Goal: Share content

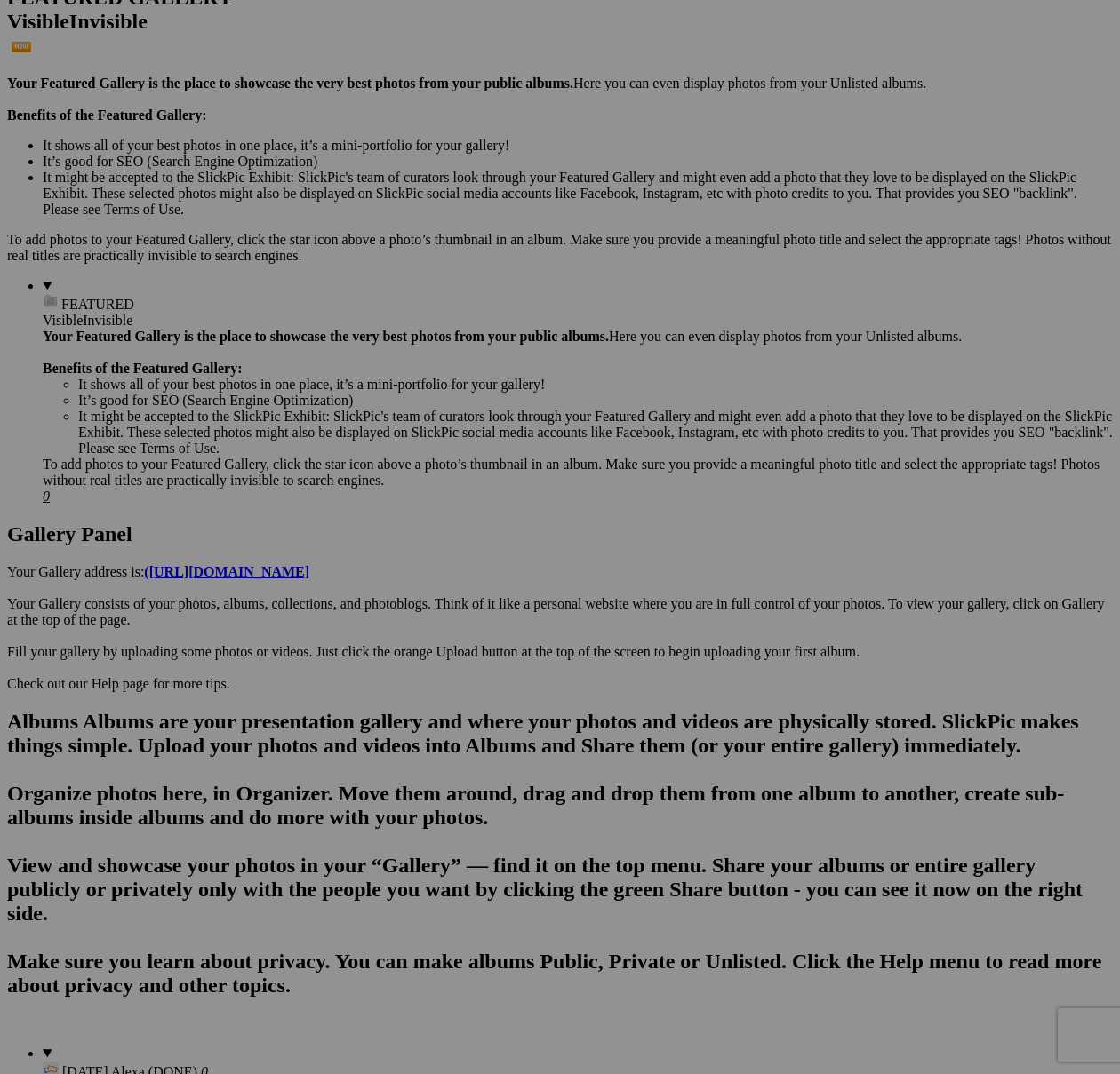
scroll to position [472, 0]
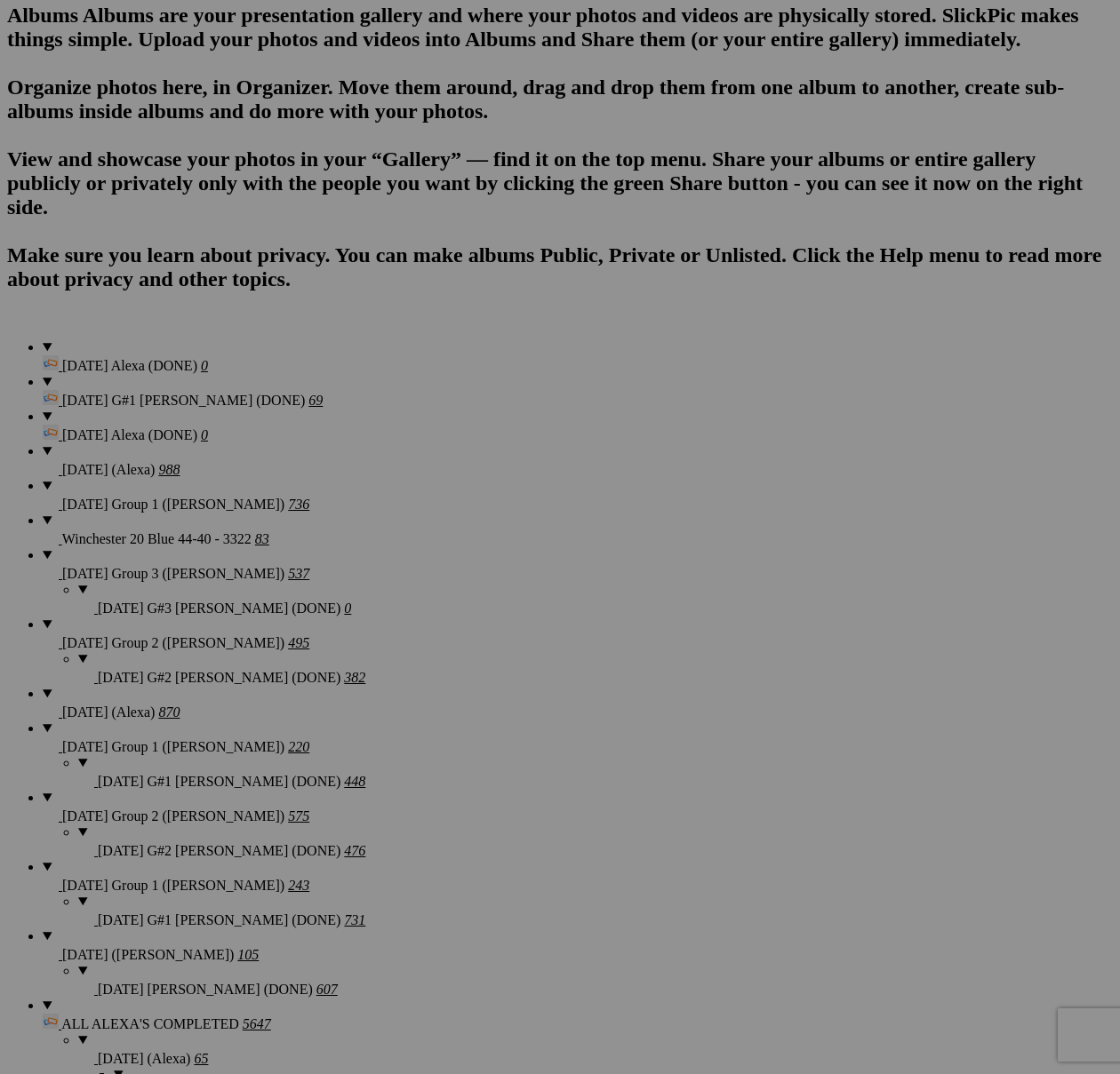
scroll to position [1180, 0]
type textarea "<!-- [DOMAIN_NAME] image hosting. HTML Bulk Share code Starts Here --> <div sty…"
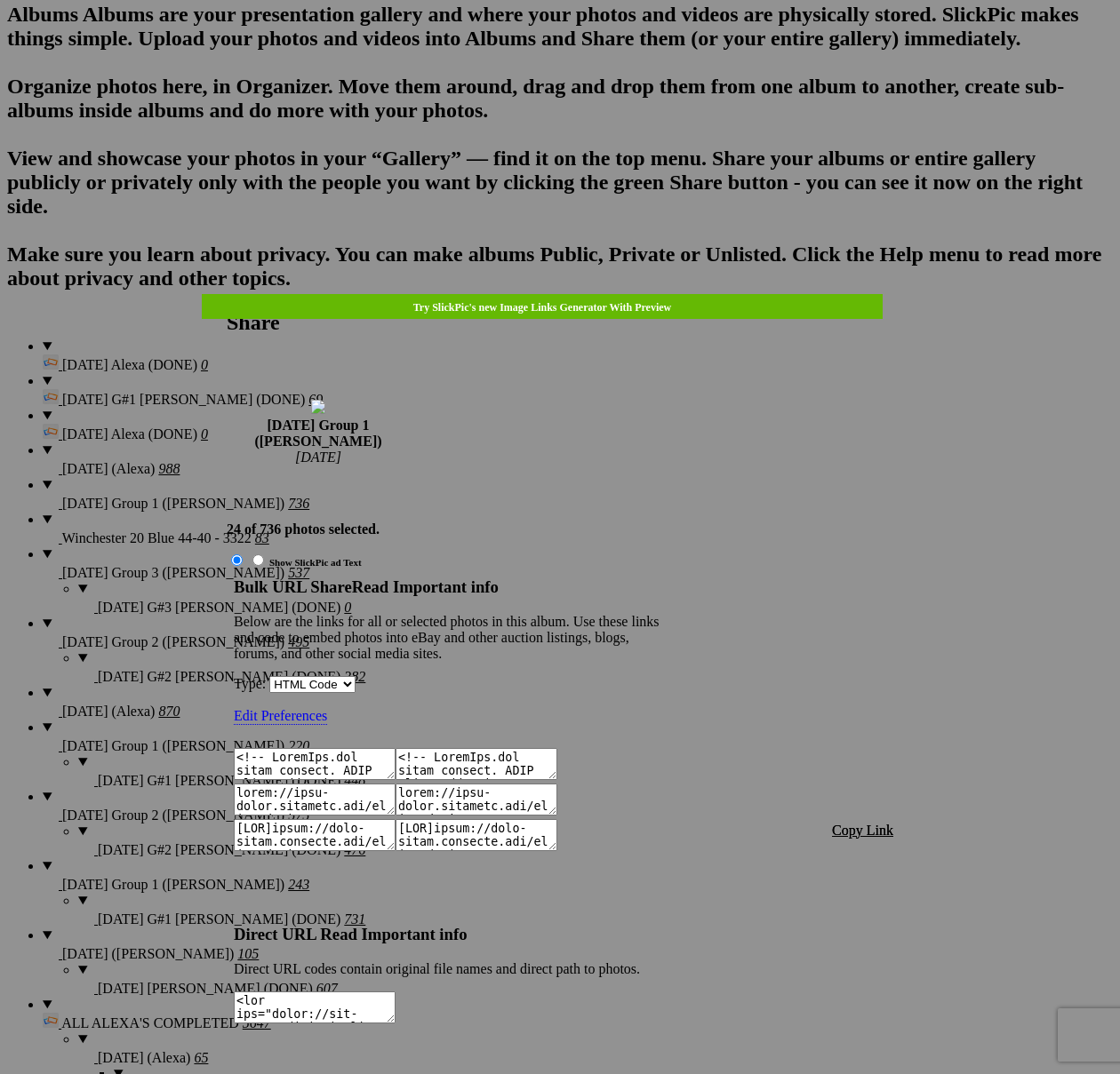
click at [882, 823] on span "Copy Link" at bounding box center [862, 830] width 62 height 15
click at [570, 48] on div at bounding box center [560, 537] width 1120 height 1074
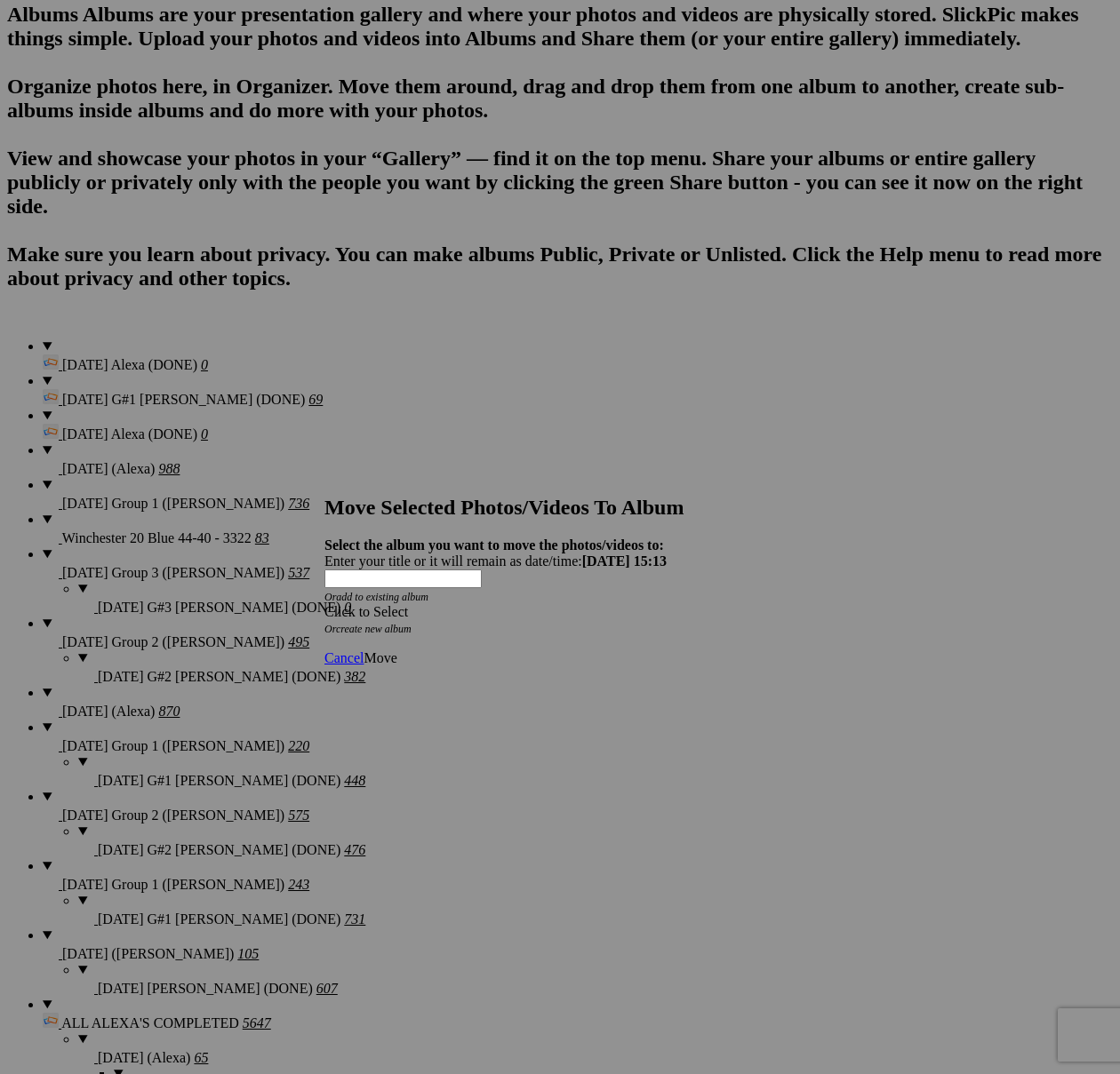
drag, startPoint x: 649, startPoint y: 550, endPoint x: 624, endPoint y: 565, distance: 29.2
click at [649, 604] on div "Click to Select" at bounding box center [559, 612] width 471 height 16
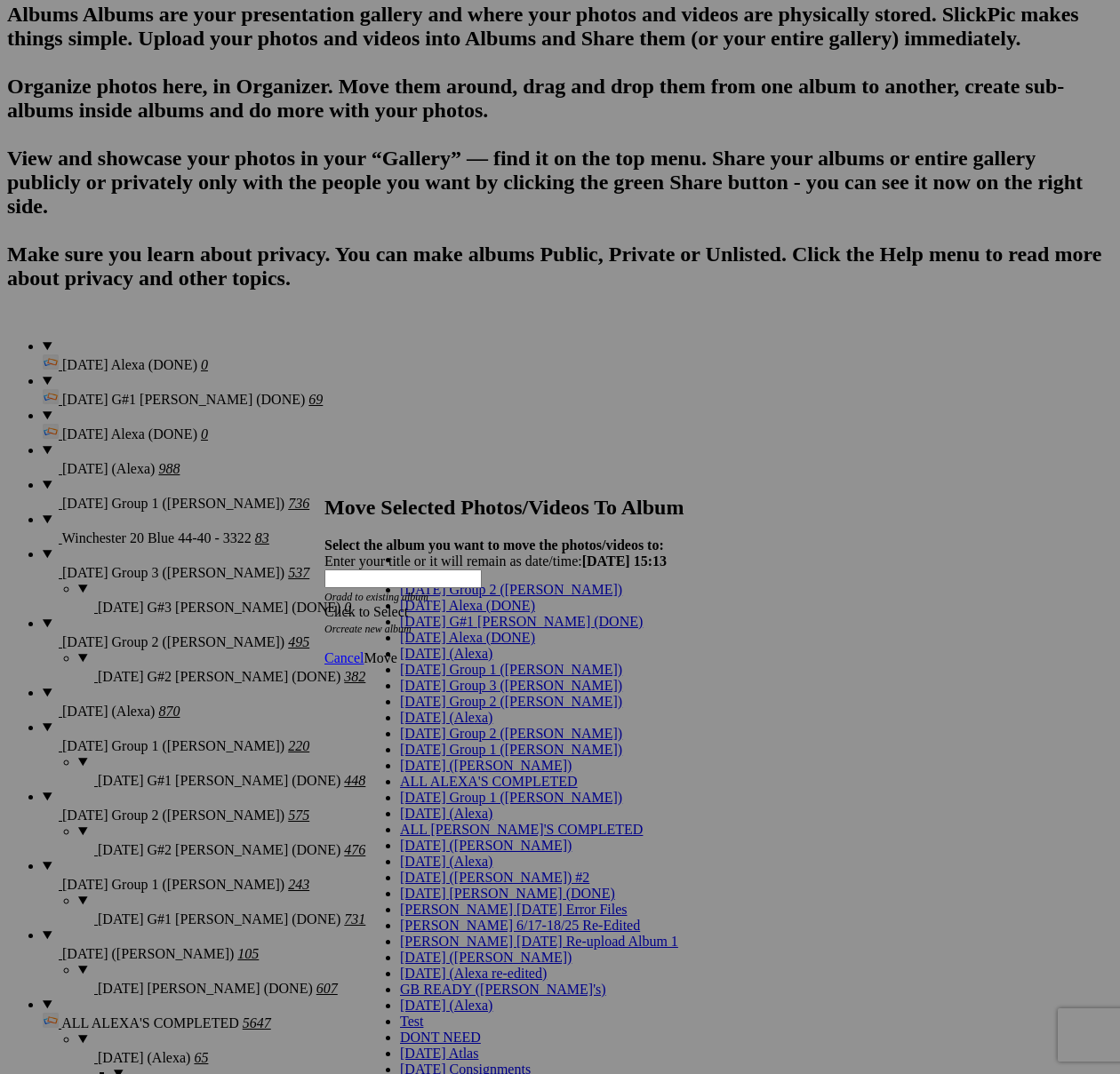
click at [456, 629] on link "[DATE] G#1 [PERSON_NAME] (DONE)" at bounding box center [522, 621] width 243 height 15
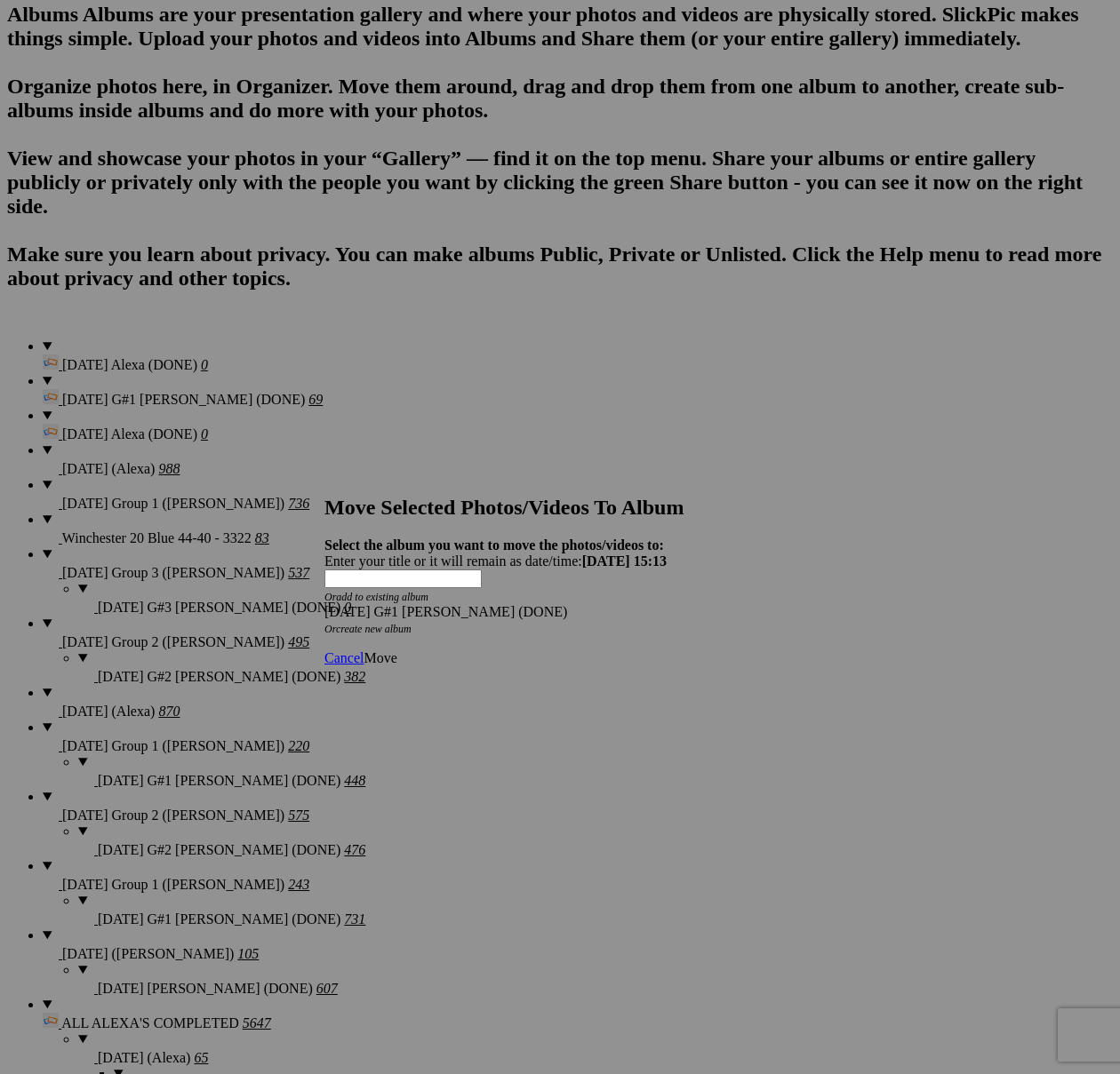
click at [397, 650] on span "Move" at bounding box center [380, 657] width 33 height 15
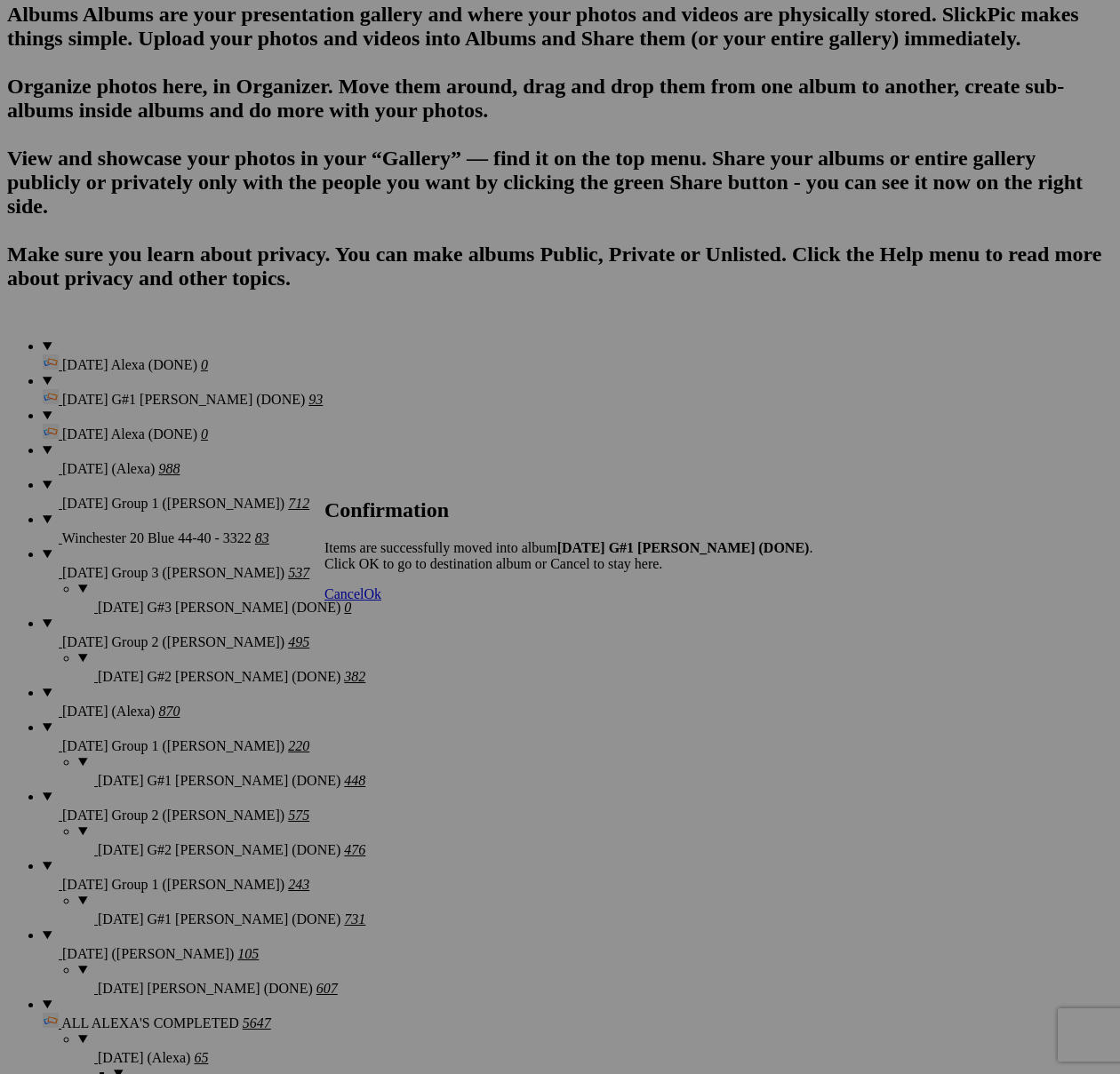
click at [364, 602] on span "Cancel" at bounding box center [344, 594] width 39 height 15
